Goal: Task Accomplishment & Management: Use online tool/utility

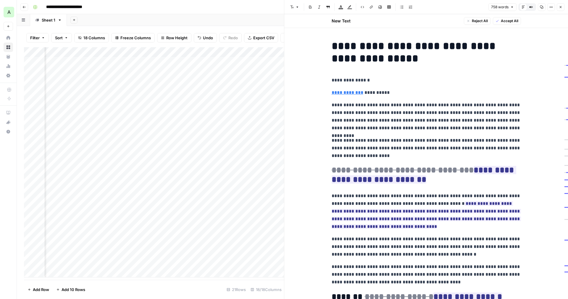
click at [366, 61] on h1 "**********" at bounding box center [425, 52] width 189 height 25
click at [174, 72] on div "Add Column" at bounding box center [154, 162] width 260 height 231
click at [229, 71] on div "Add Column" at bounding box center [154, 162] width 260 height 231
click at [248, 69] on div "Add Column" at bounding box center [154, 162] width 260 height 231
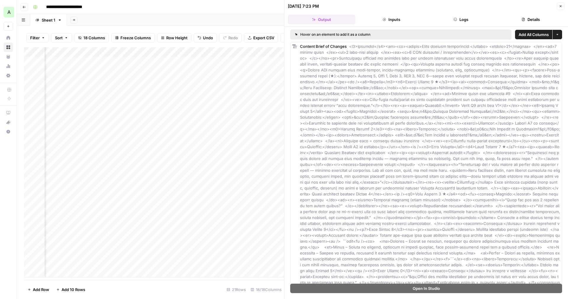
click at [403, 20] on button "Inputs" at bounding box center [390, 19] width 67 height 9
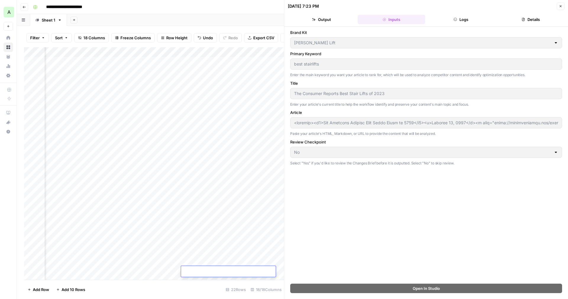
scroll to position [0, 147]
drag, startPoint x: 171, startPoint y: 276, endPoint x: 106, endPoint y: 275, distance: 65.0
click at [106, 275] on div "Add Column" at bounding box center [154, 164] width 260 height 234
type input "<loremip><d4>Sit Ametcons Adipisc Elit Seddo Eiusm te 3447</i8><u>Laboree 84, 5…"
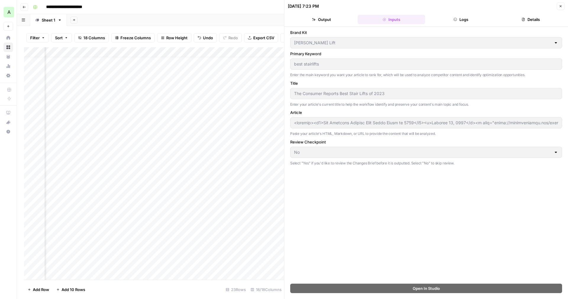
click at [120, 64] on div "Add Column" at bounding box center [154, 164] width 260 height 234
click at [122, 63] on div "Add Column" at bounding box center [154, 164] width 260 height 234
click at [122, 63] on textarea "**********" at bounding box center [138, 64] width 95 height 8
drag, startPoint x: 176, startPoint y: 65, endPoint x: 181, endPoint y: 65, distance: 5.0
click at [181, 65] on textarea "**********" at bounding box center [138, 64] width 95 height 8
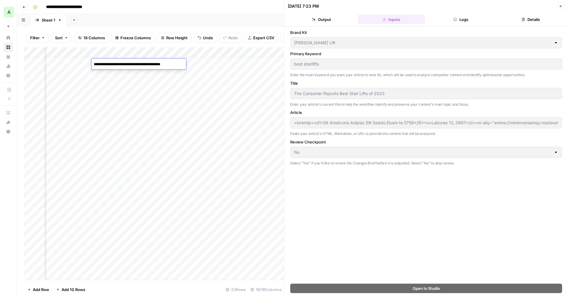
type textarea "**********"
click at [192, 65] on div "Add Column" at bounding box center [154, 164] width 260 height 234
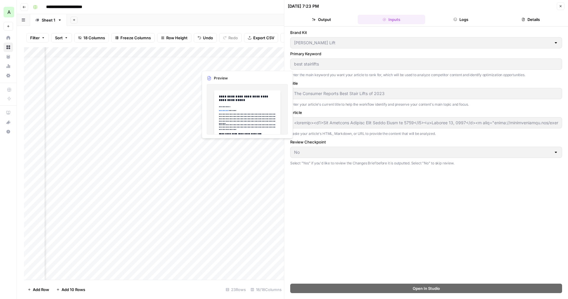
click at [215, 67] on div "Add Column" at bounding box center [154, 164] width 260 height 234
click at [233, 51] on div "Add Column" at bounding box center [154, 164] width 260 height 234
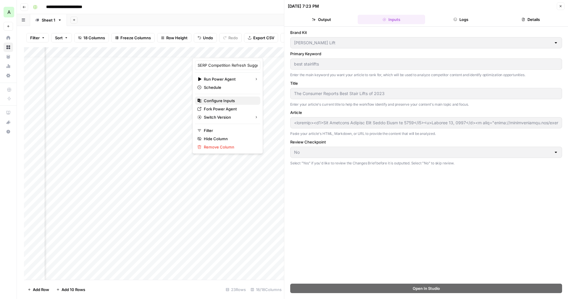
click at [221, 103] on span "Configure Inputs" at bounding box center [230, 101] width 52 height 6
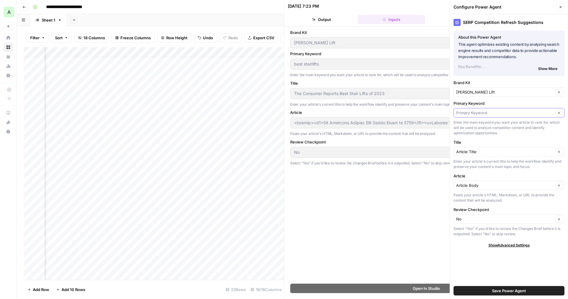
click at [475, 113] on input "Primary Keyword" at bounding box center [504, 113] width 97 height 6
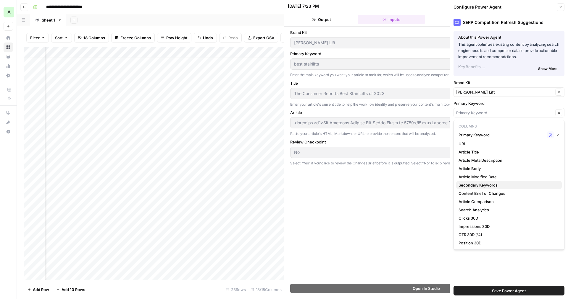
click at [473, 187] on span "Secondary Keywords" at bounding box center [507, 185] width 98 height 6
type input "Secondary Keywords"
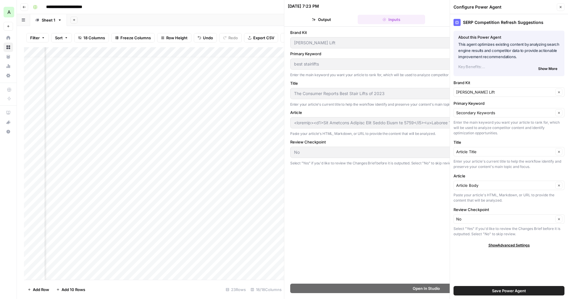
click at [505, 245] on span "Show Advanced Settings" at bounding box center [508, 245] width 41 height 5
click at [489, 288] on button "Save Power Agent" at bounding box center [508, 290] width 111 height 9
type input "<loremip><d4>Sit Ametcons Adipisc Elit Seddo Eiusm te 3447</i8><u>Laboree 84, 5…"
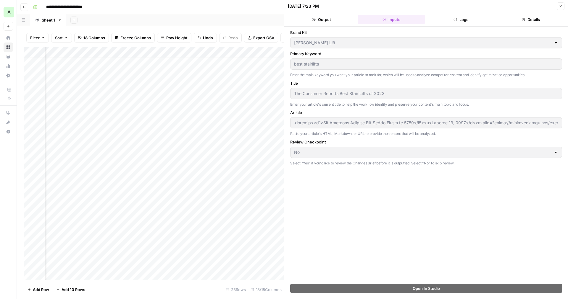
click at [218, 63] on div "Add Column" at bounding box center [154, 164] width 260 height 234
click at [560, 7] on icon "button" at bounding box center [560, 6] width 4 height 4
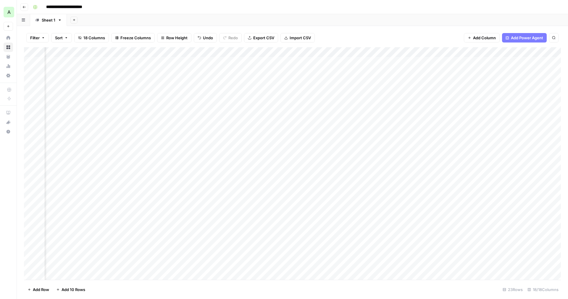
click at [233, 51] on div "Add Column" at bounding box center [292, 164] width 537 height 234
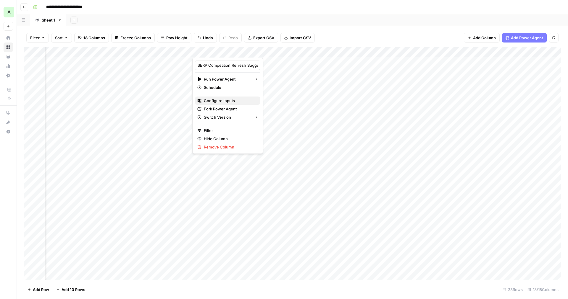
click at [229, 101] on span "Configure Inputs" at bounding box center [230, 101] width 52 height 6
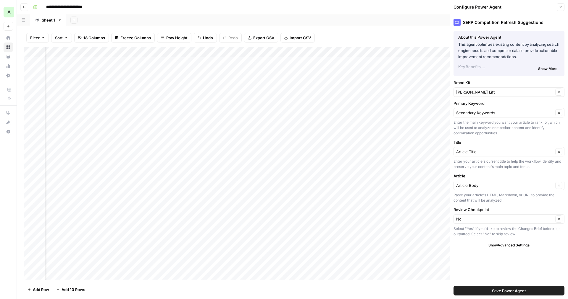
click at [157, 72] on div "Add Column" at bounding box center [292, 164] width 537 height 234
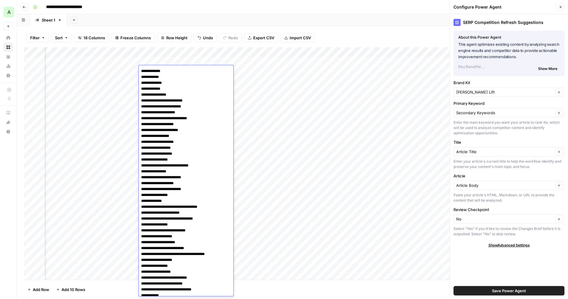
scroll to position [364, 0]
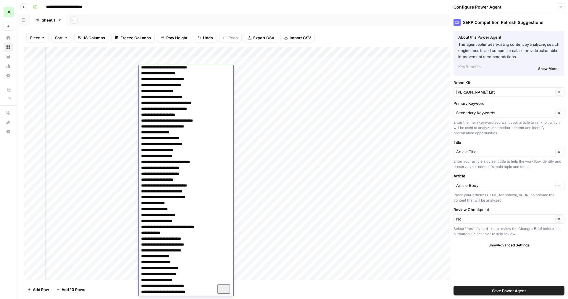
click at [169, 83] on textarea "To enrich screen reader interactions, please activate Accessibility in Grammarl…" at bounding box center [186, 0] width 95 height 594
click at [116, 68] on div "Add Column" at bounding box center [292, 164] width 537 height 234
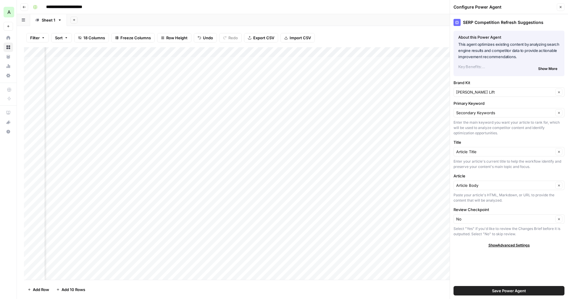
click at [112, 69] on div "Add Column" at bounding box center [292, 164] width 537 height 234
click at [112, 69] on textarea "**********" at bounding box center [132, 71] width 95 height 8
click at [113, 70] on textarea "**********" at bounding box center [132, 71] width 95 height 8
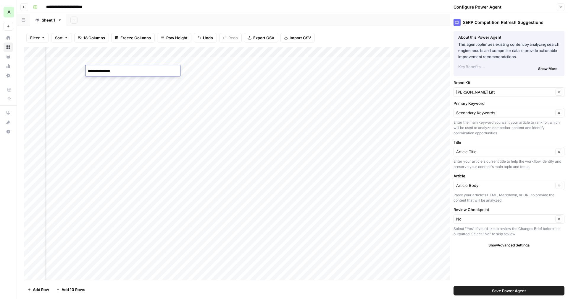
type textarea "**********"
click at [239, 71] on div "Add Column" at bounding box center [292, 164] width 537 height 234
click at [218, 71] on div "Add Column" at bounding box center [292, 164] width 537 height 234
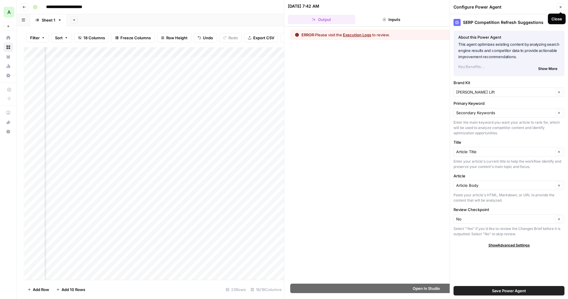
click at [558, 7] on button "Close" at bounding box center [560, 7] width 8 height 8
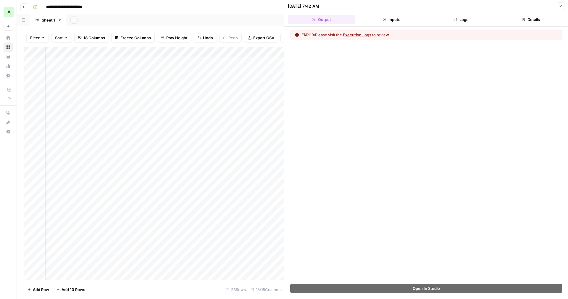
click at [401, 20] on button "Inputs" at bounding box center [390, 19] width 67 height 9
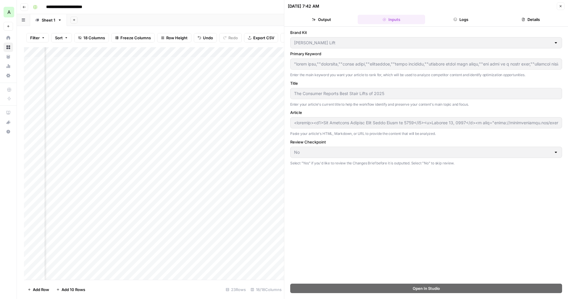
click at [464, 19] on button "Logs" at bounding box center [460, 19] width 67 height 9
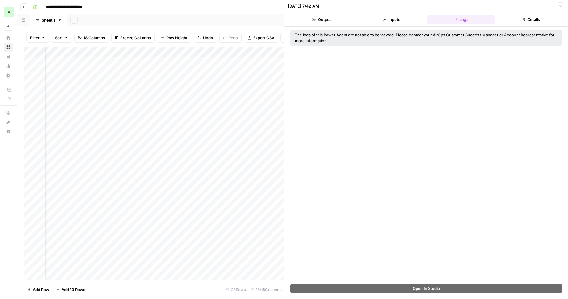
click at [413, 17] on button "Inputs" at bounding box center [390, 19] width 67 height 9
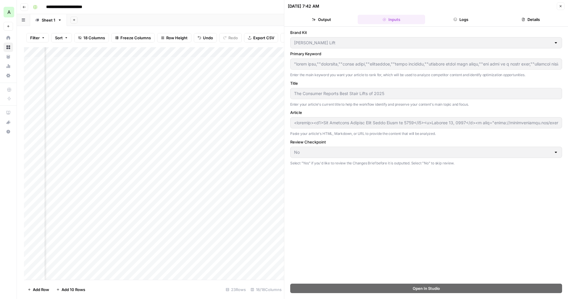
click at [463, 21] on button "Logs" at bounding box center [460, 19] width 67 height 9
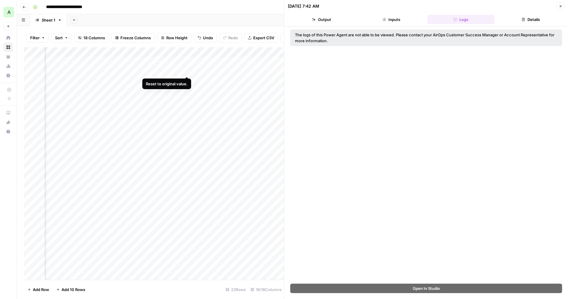
click at [187, 70] on div "Add Column" at bounding box center [154, 164] width 260 height 234
click at [158, 72] on div "Add Column" at bounding box center [154, 164] width 260 height 234
click at [135, 71] on div "Add Column" at bounding box center [154, 164] width 260 height 234
click at [113, 72] on div "Add Column" at bounding box center [154, 164] width 260 height 234
click at [113, 72] on textarea "**********" at bounding box center [132, 71] width 95 height 8
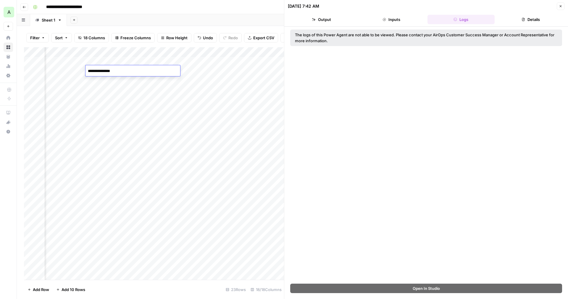
click at [122, 72] on textarea "**********" at bounding box center [132, 71] width 95 height 8
type textarea "**********"
click at [240, 71] on div "Add Column" at bounding box center [154, 164] width 260 height 234
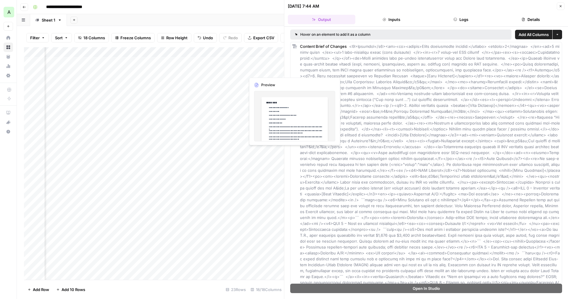
click at [266, 72] on div "Add Column" at bounding box center [154, 164] width 260 height 234
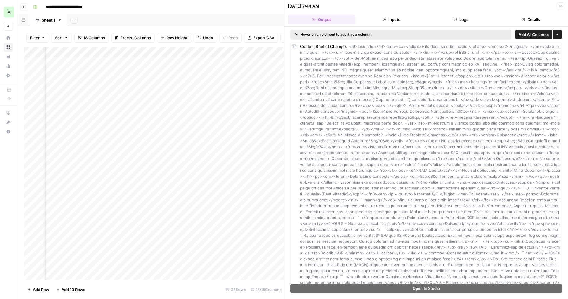
click at [563, 7] on button "Close" at bounding box center [560, 6] width 8 height 8
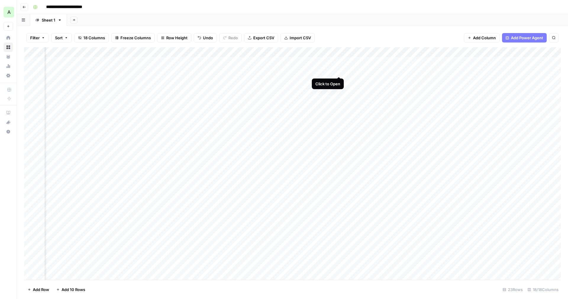
click at [340, 70] on div "Add Column" at bounding box center [292, 164] width 537 height 234
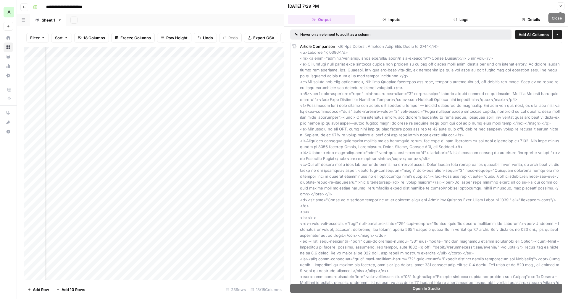
click at [560, 7] on icon "button" at bounding box center [560, 6] width 4 height 4
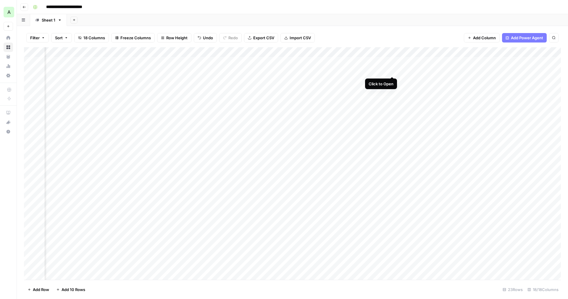
click at [390, 71] on div "Add Column" at bounding box center [292, 164] width 537 height 234
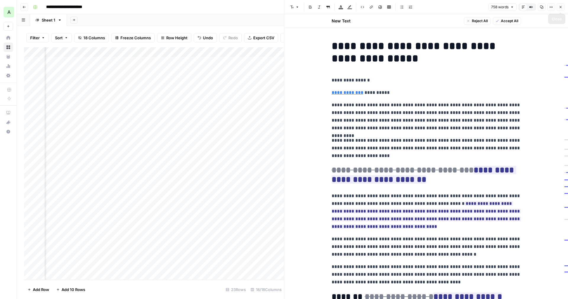
click at [560, 8] on icon "button" at bounding box center [560, 7] width 4 height 4
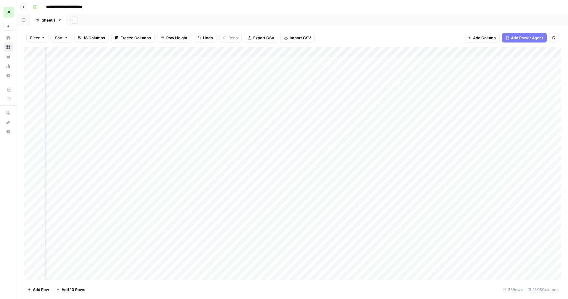
click at [151, 59] on div "Add Column" at bounding box center [292, 164] width 537 height 234
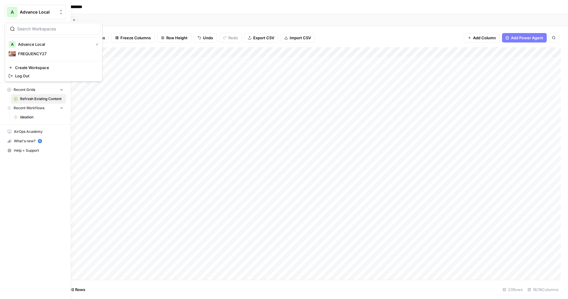
click at [41, 14] on span "Advance Local" at bounding box center [38, 12] width 36 height 6
click at [35, 52] on span "FREQUENCY27" at bounding box center [57, 54] width 78 height 6
